Goal: Task Accomplishment & Management: Complete application form

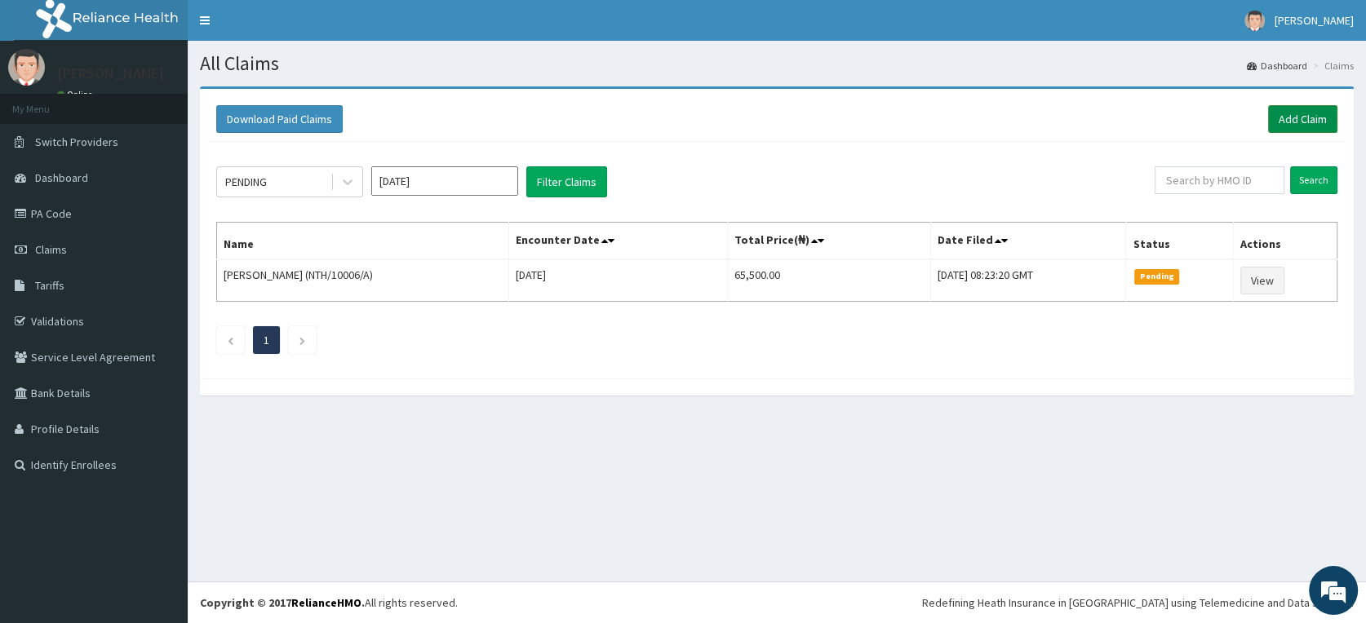
click at [1296, 113] on link "Add Claim" at bounding box center [1302, 119] width 69 height 28
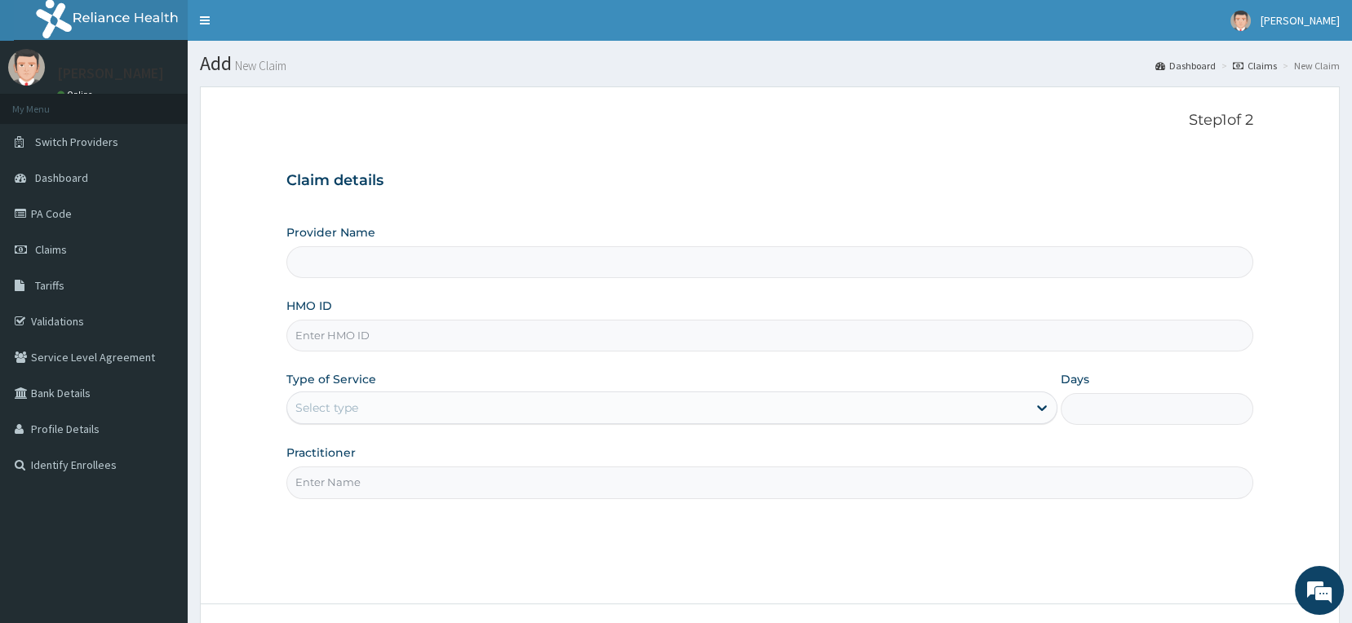
type input "Delta Crown Hospital & Maternity Home"
click at [392, 334] on input "HMO ID" at bounding box center [770, 336] width 968 height 32
type input "LGL/10273/A"
click at [398, 408] on div "Select type" at bounding box center [657, 408] width 740 height 26
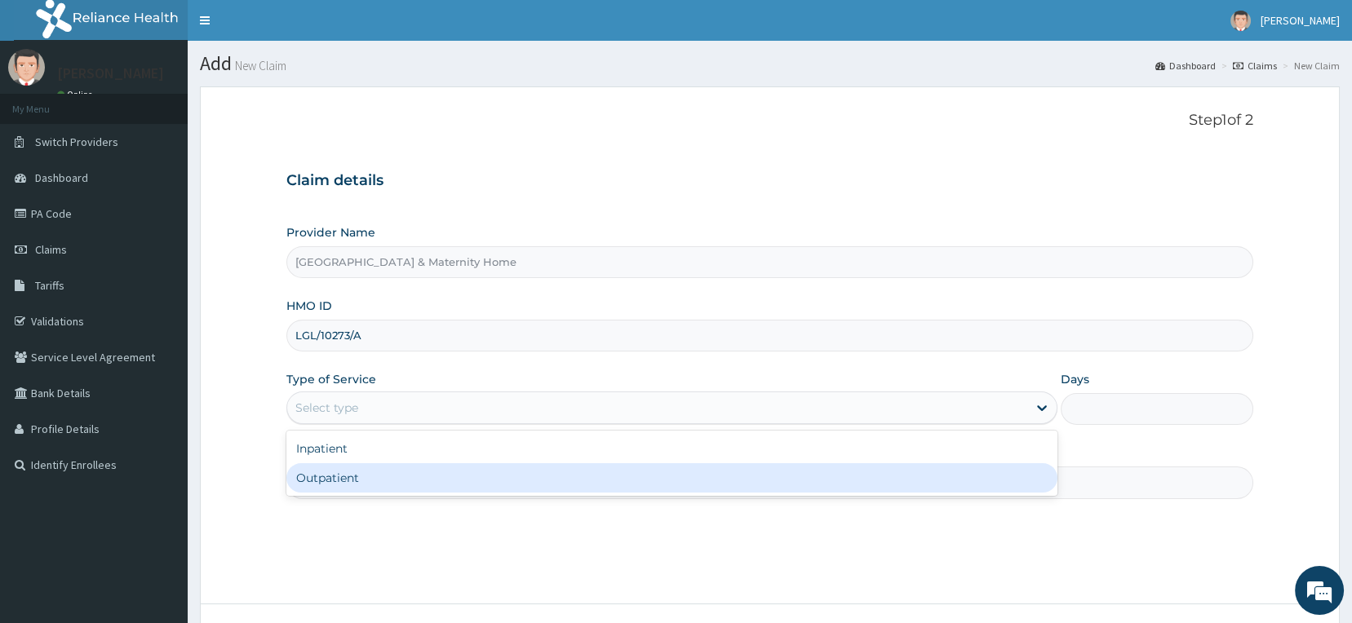
click at [385, 479] on div "Outpatient" at bounding box center [671, 478] width 771 height 29
type input "1"
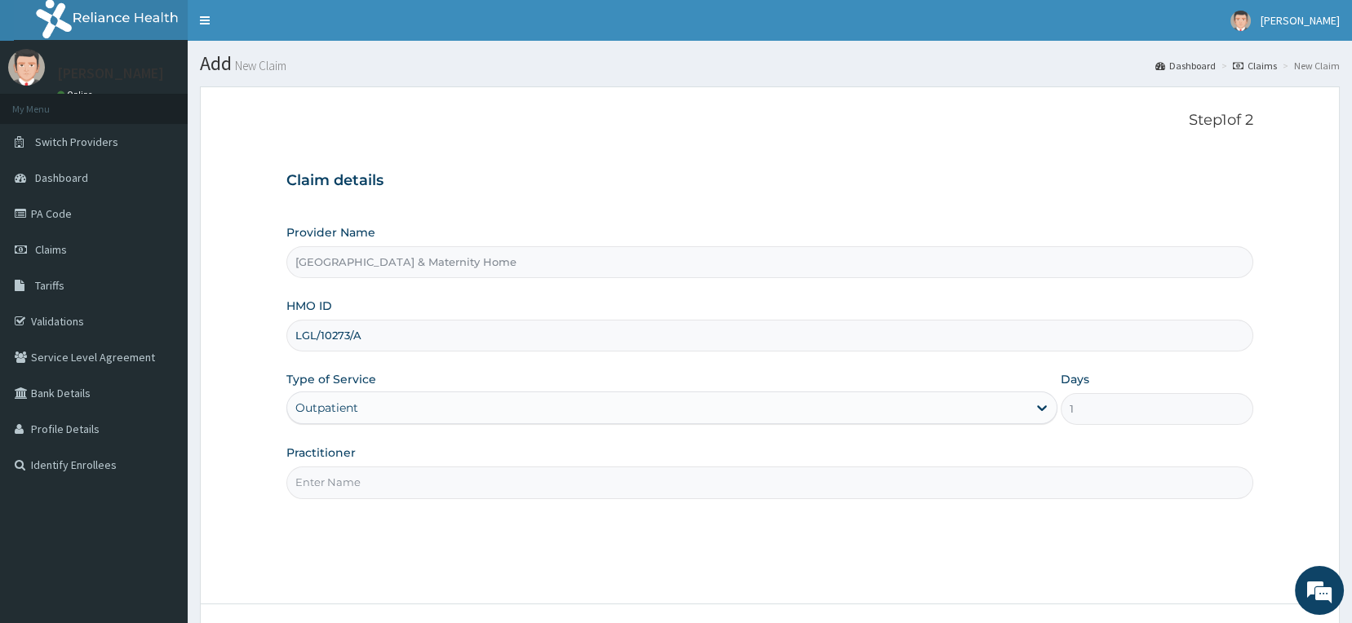
click at [381, 481] on input "Practitioner" at bounding box center [770, 483] width 968 height 32
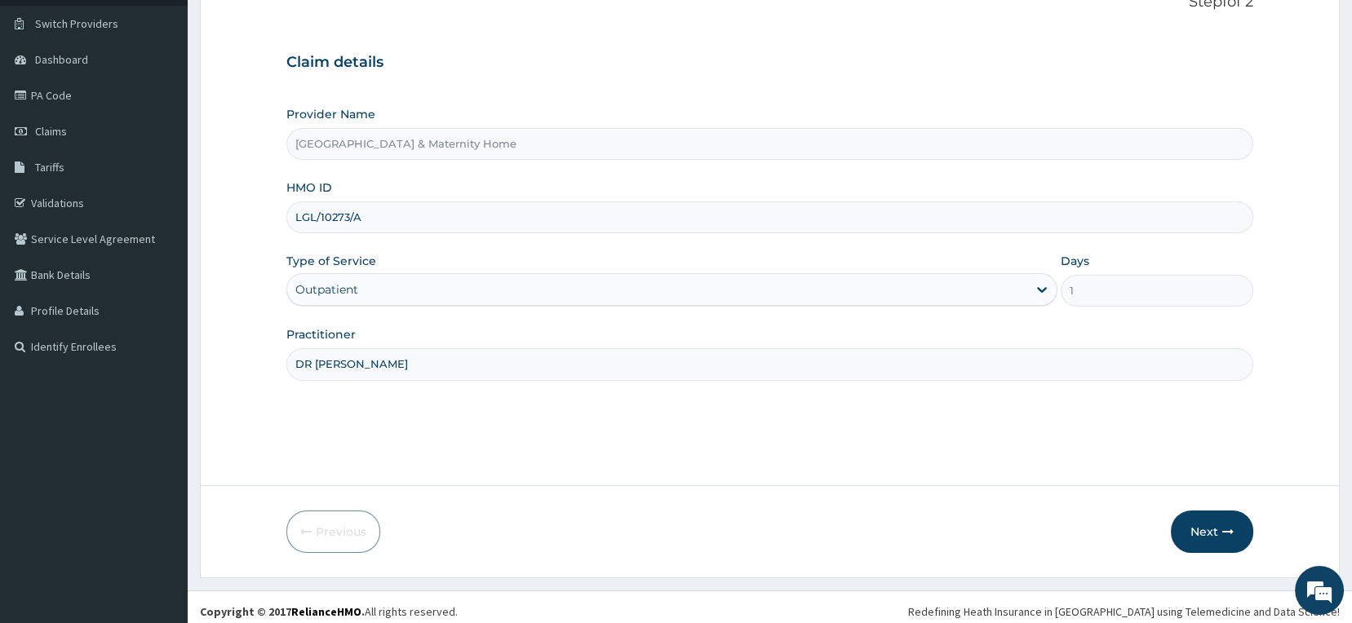
scroll to position [126, 0]
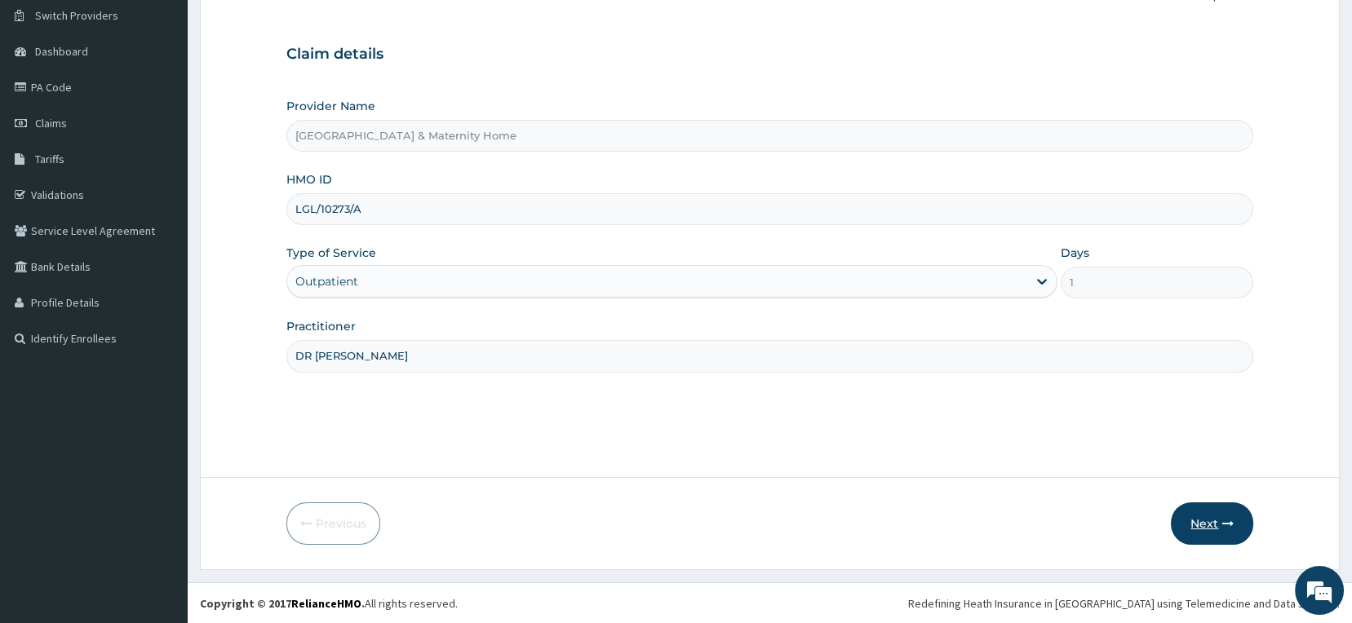
type input "DR MAMA"
click at [1210, 521] on button "Next" at bounding box center [1212, 524] width 82 height 42
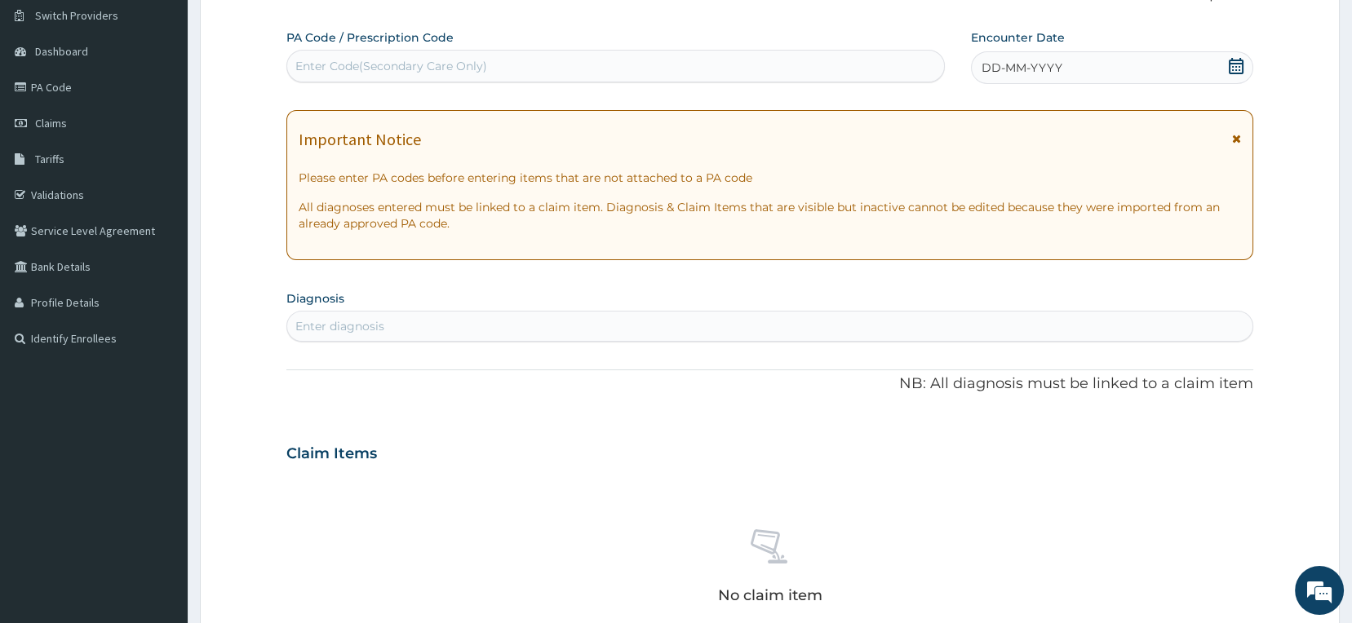
click at [614, 60] on div "Enter Code(Secondary Care Only)" at bounding box center [616, 66] width 658 height 26
paste input "PA/BF87C2"
type input "PA/BF87C2"
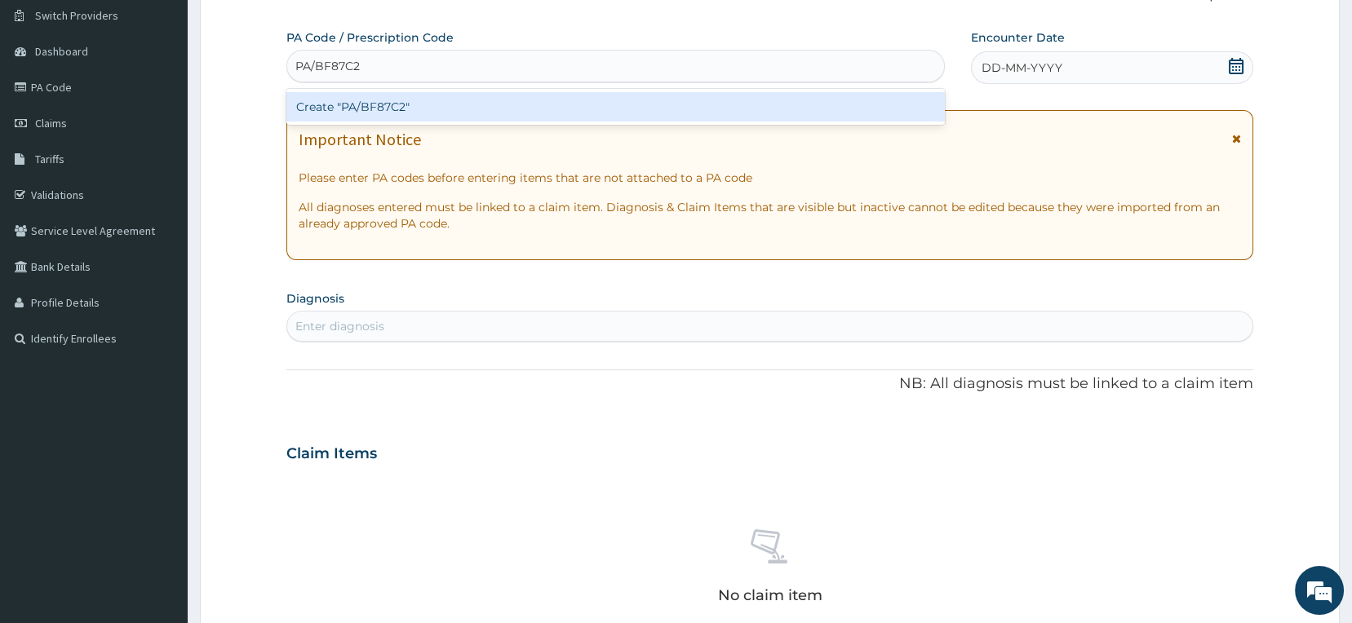
click at [372, 104] on div "Create "PA/BF87C2"" at bounding box center [615, 106] width 659 height 29
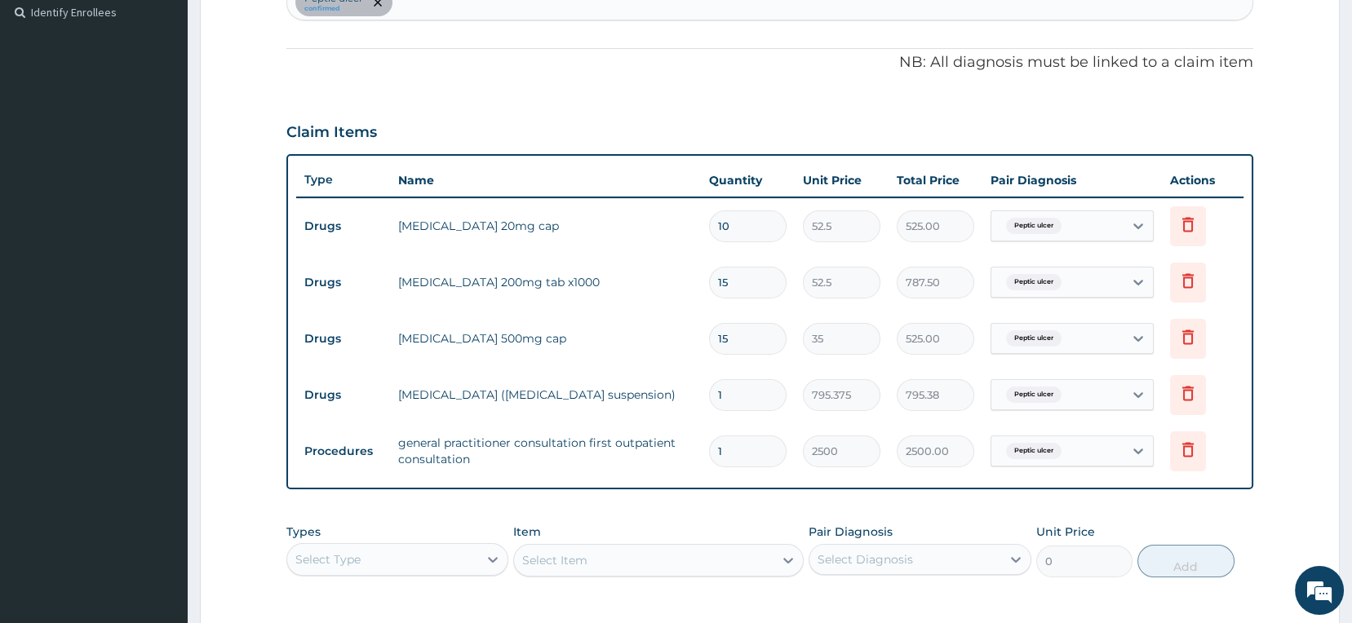
scroll to position [702, 0]
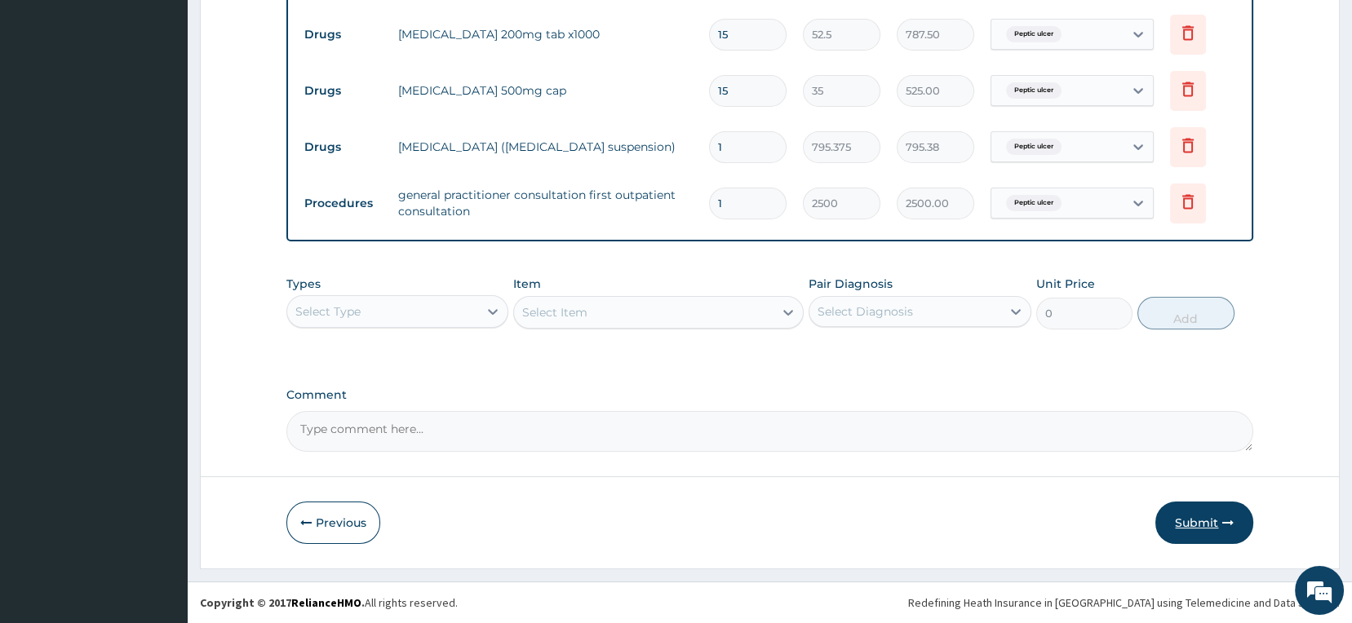
click at [1191, 522] on button "Submit" at bounding box center [1205, 523] width 98 height 42
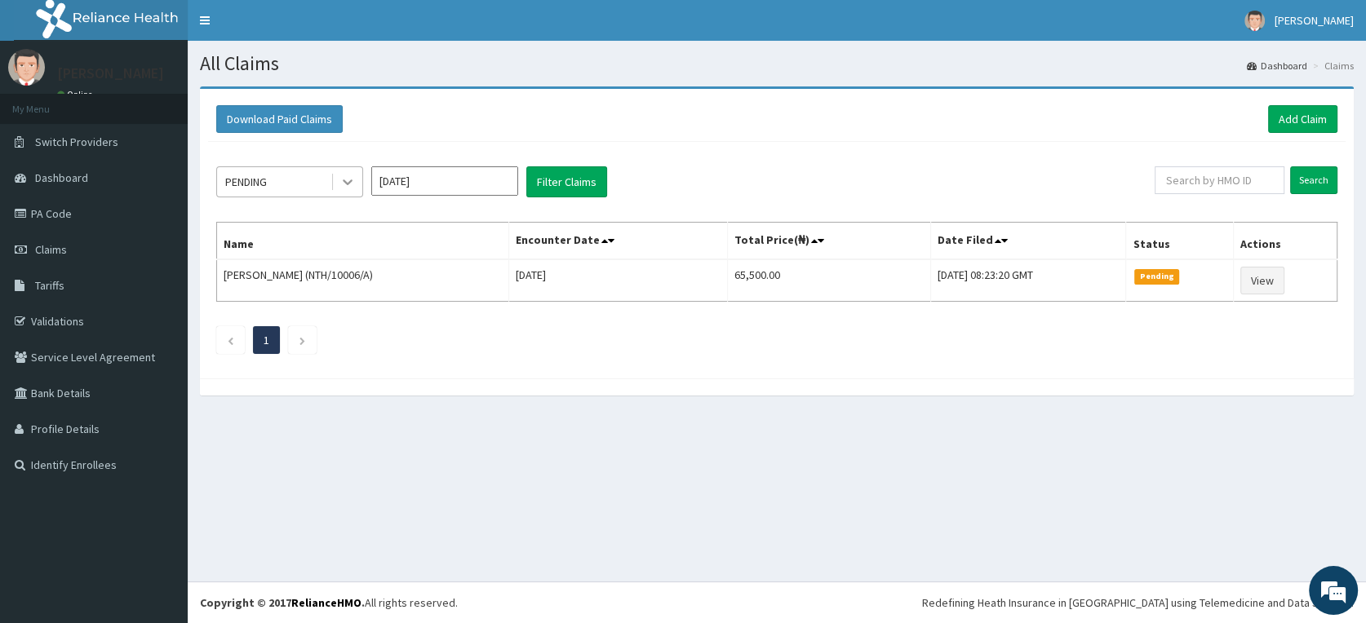
click at [340, 185] on icon at bounding box center [347, 182] width 16 height 16
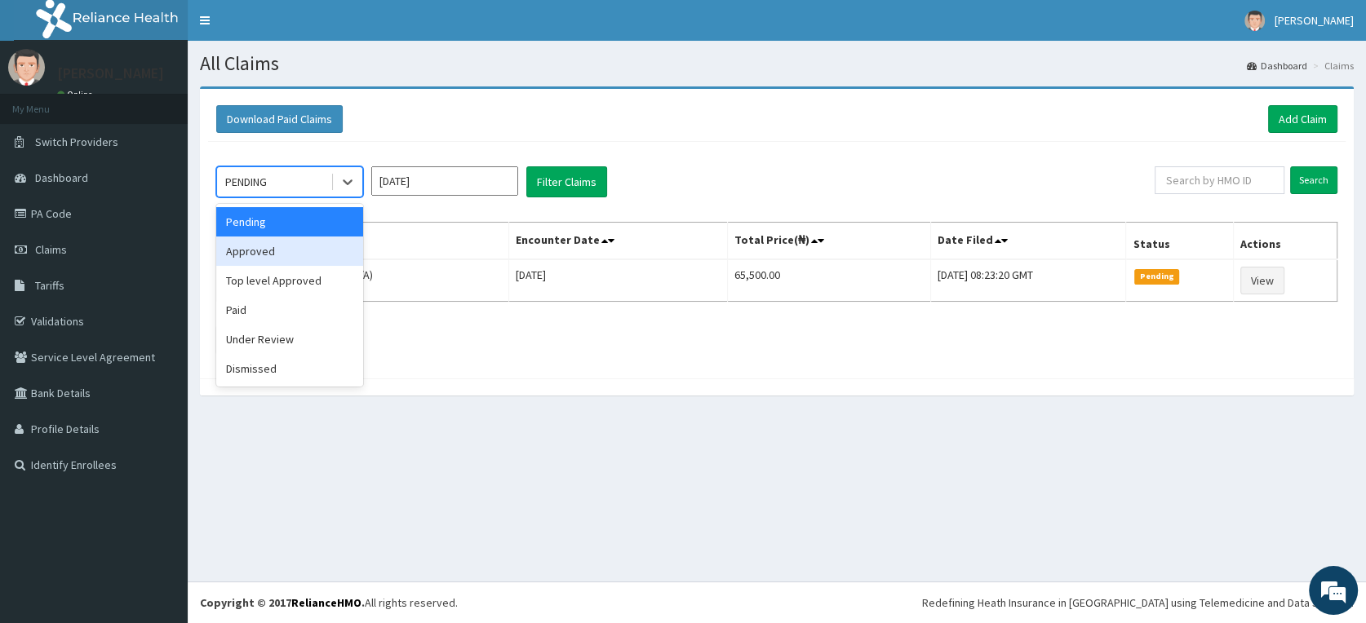
click at [262, 249] on div "Approved" at bounding box center [289, 251] width 147 height 29
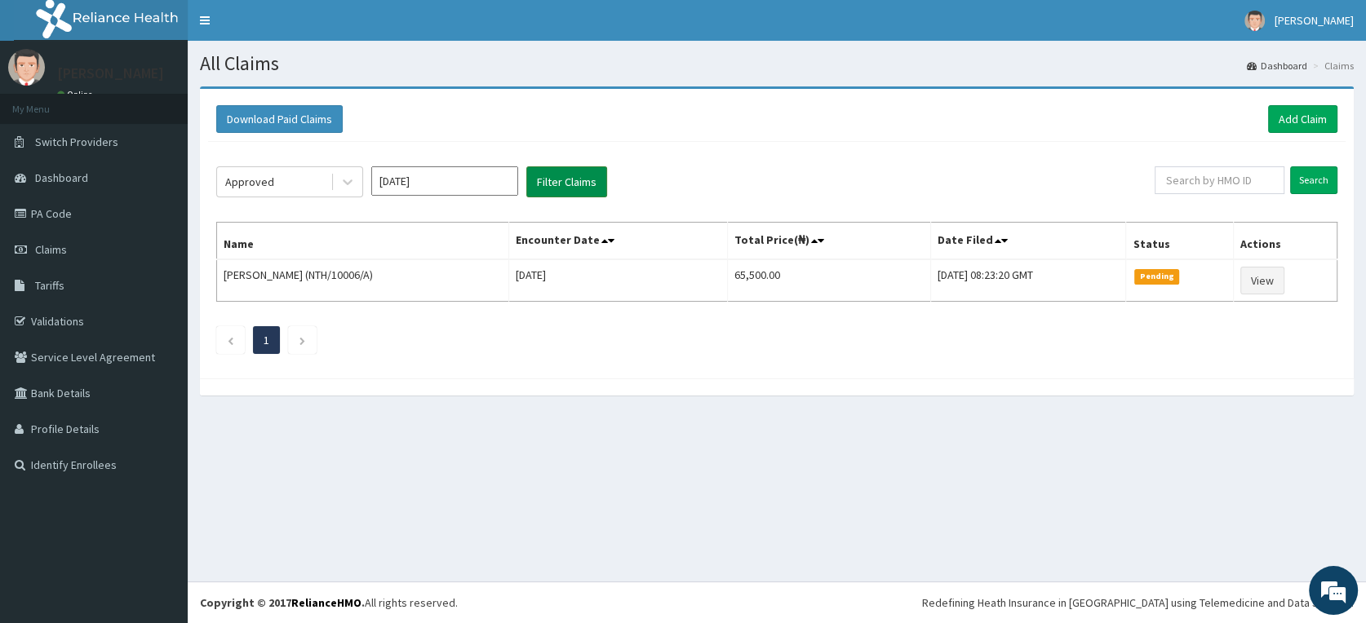
click at [561, 181] on button "Filter Claims" at bounding box center [566, 181] width 81 height 31
